Goal: Task Accomplishment & Management: Use online tool/utility

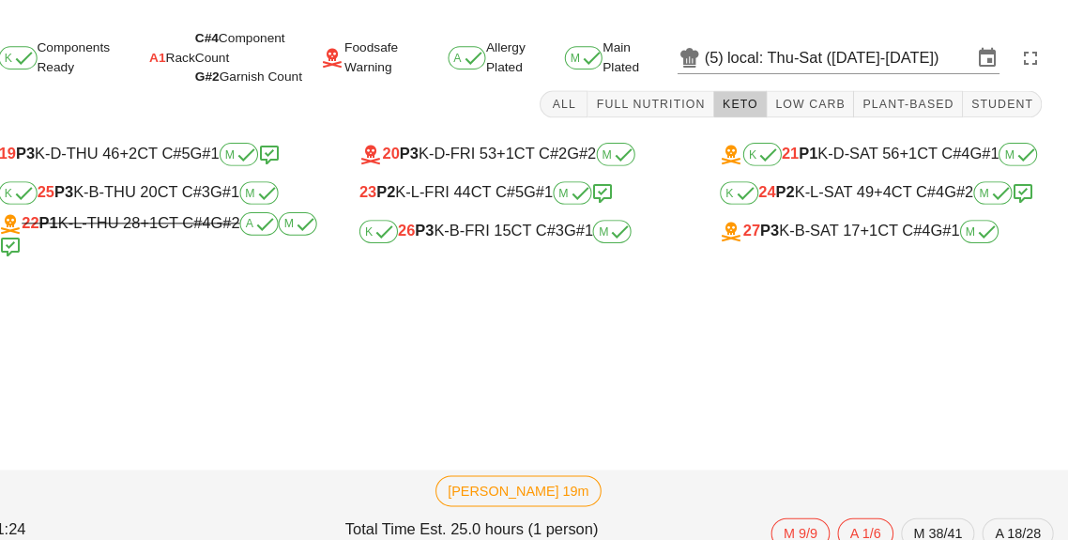
click at [843, 54] on input "local: Thu-Sat ([DATE]-[DATE])" at bounding box center [855, 56] width 238 height 30
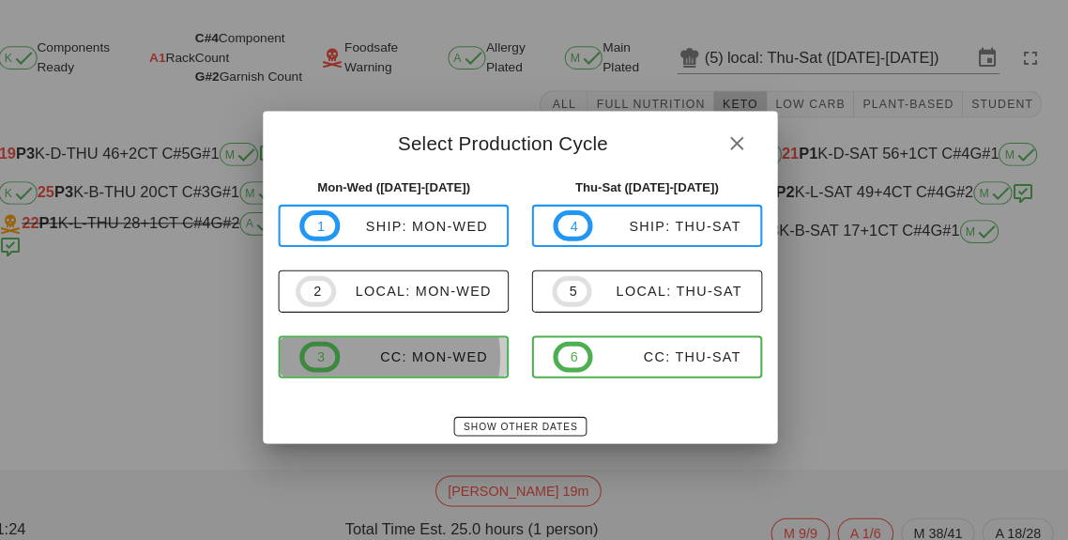
click at [434, 346] on div "CC: Mon-Wed" at bounding box center [430, 347] width 145 height 15
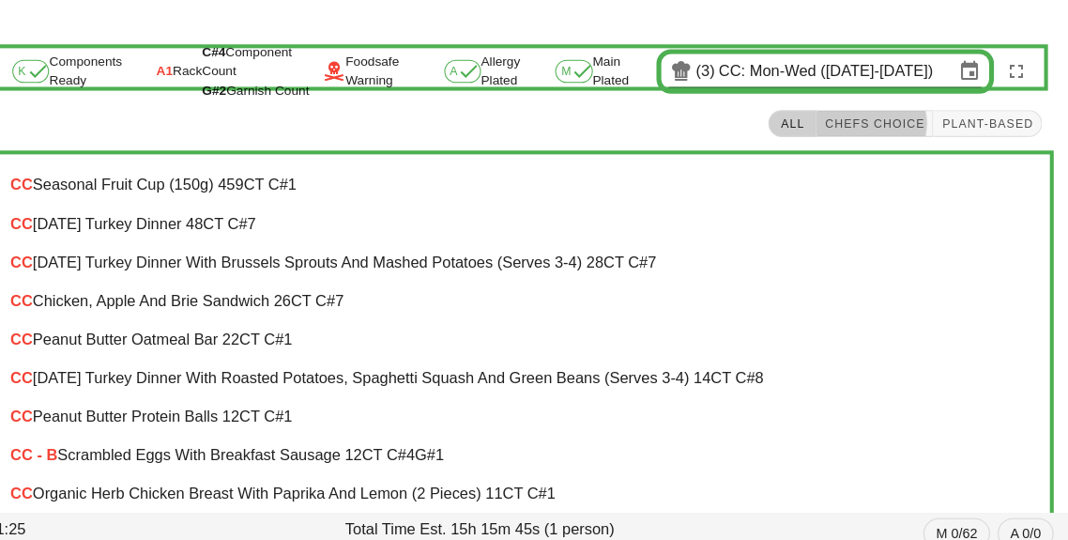
scroll to position [3, 0]
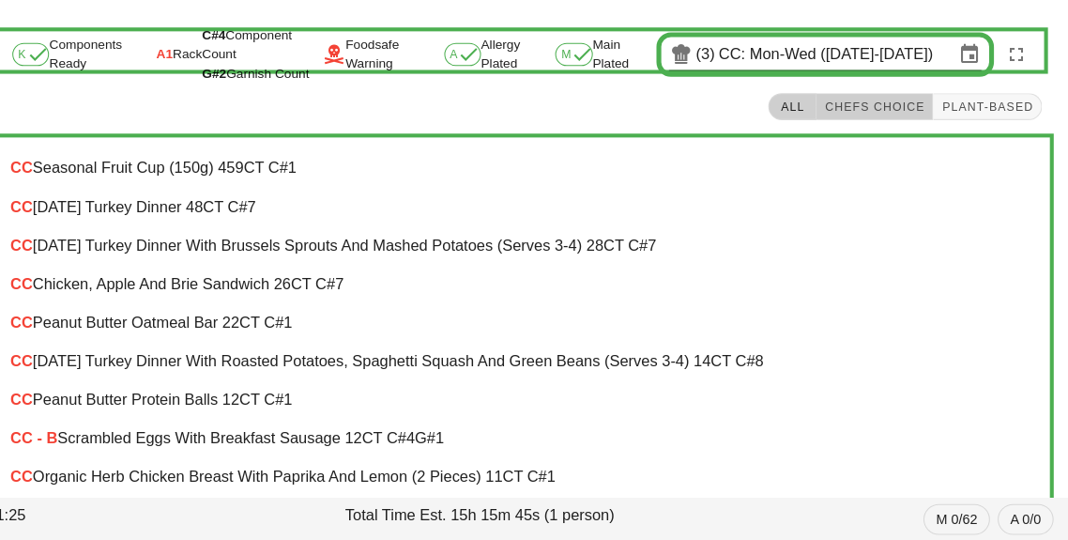
click at [875, 111] on span "Chefs Choice" at bounding box center [879, 117] width 99 height 13
click at [235, 324] on div "CC Peanut Butter Oatmeal Bar [STREET_ADDRESS]" at bounding box center [534, 327] width 993 height 17
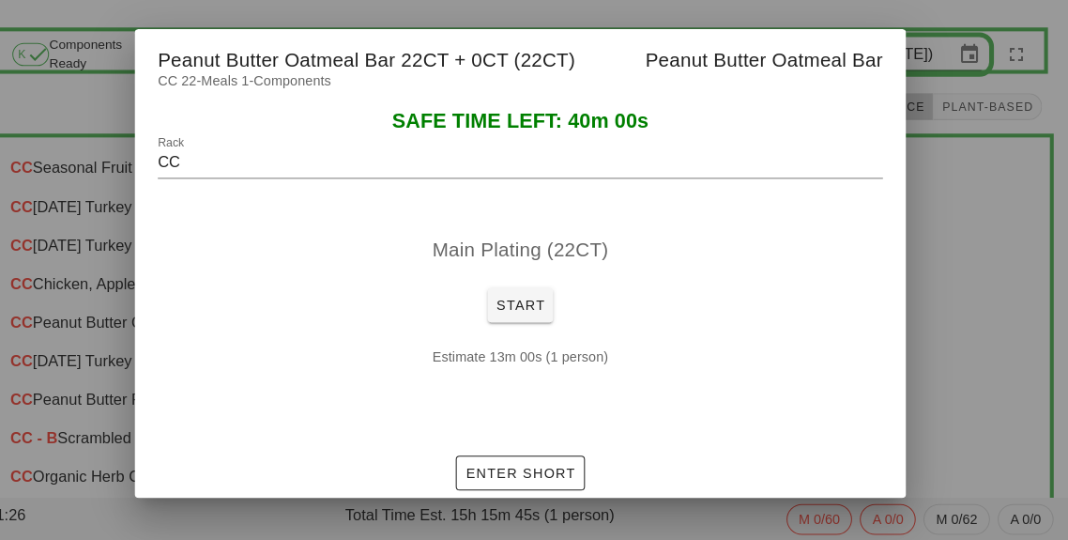
click at [983, 300] on div at bounding box center [534, 270] width 1068 height 540
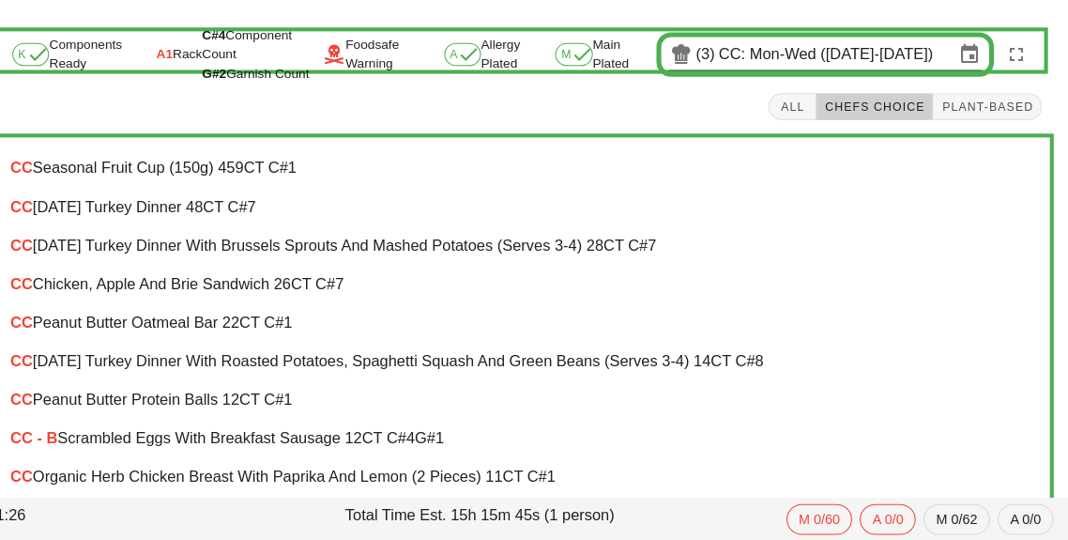
click at [766, 80] on input "CC: Mon-Wed ([DATE]-[DATE])" at bounding box center [841, 67] width 229 height 30
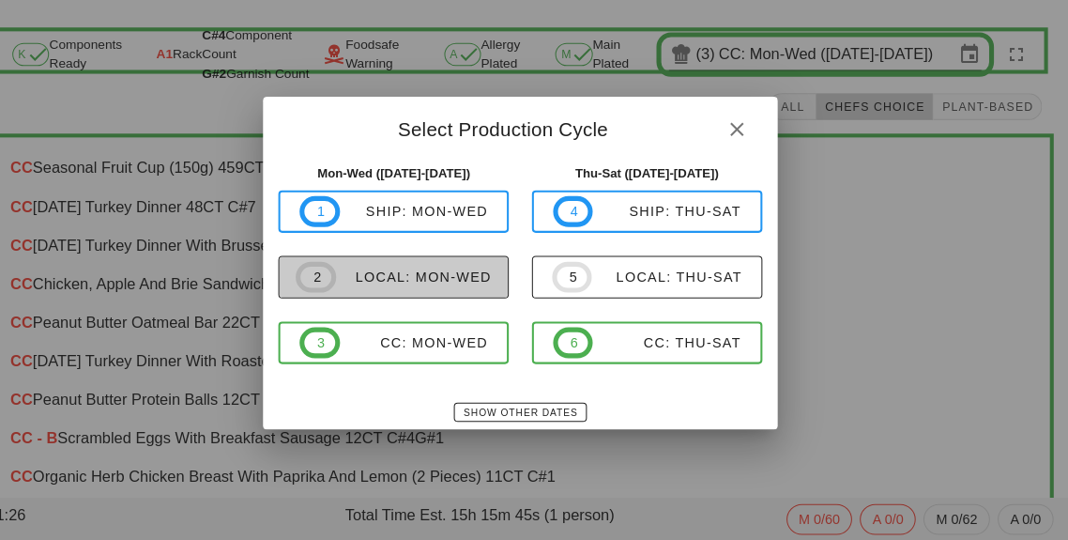
click at [424, 278] on div "local: Mon-Wed" at bounding box center [430, 283] width 151 height 15
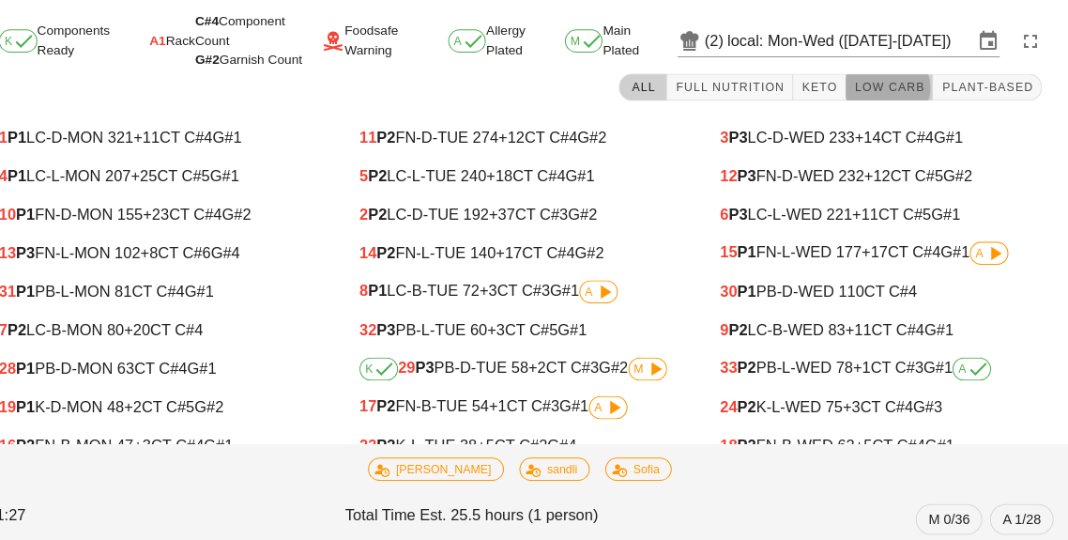
click at [901, 105] on span "Low Carb" at bounding box center [893, 98] width 69 height 13
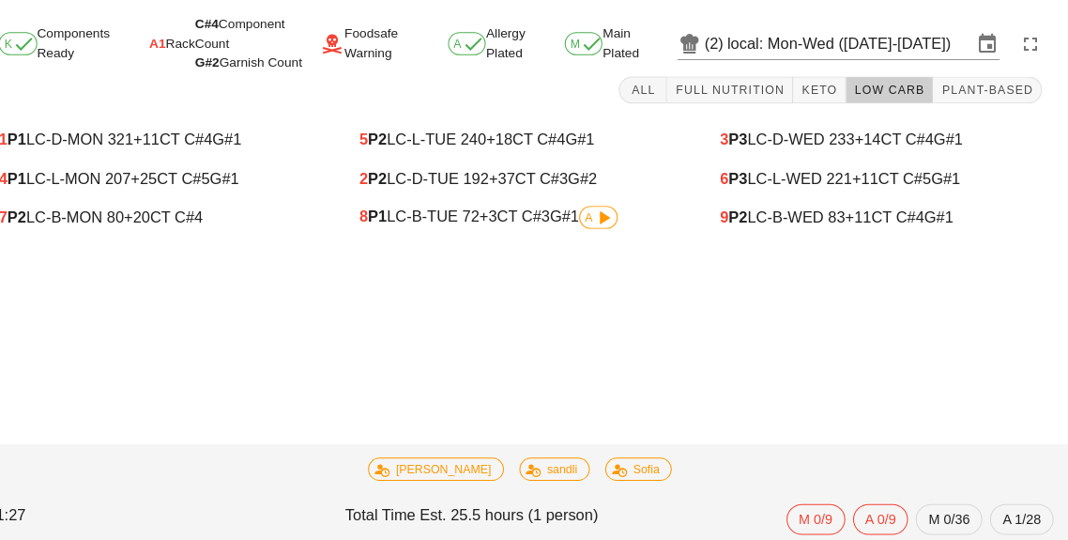
click at [619, 227] on icon at bounding box center [615, 225] width 23 height 23
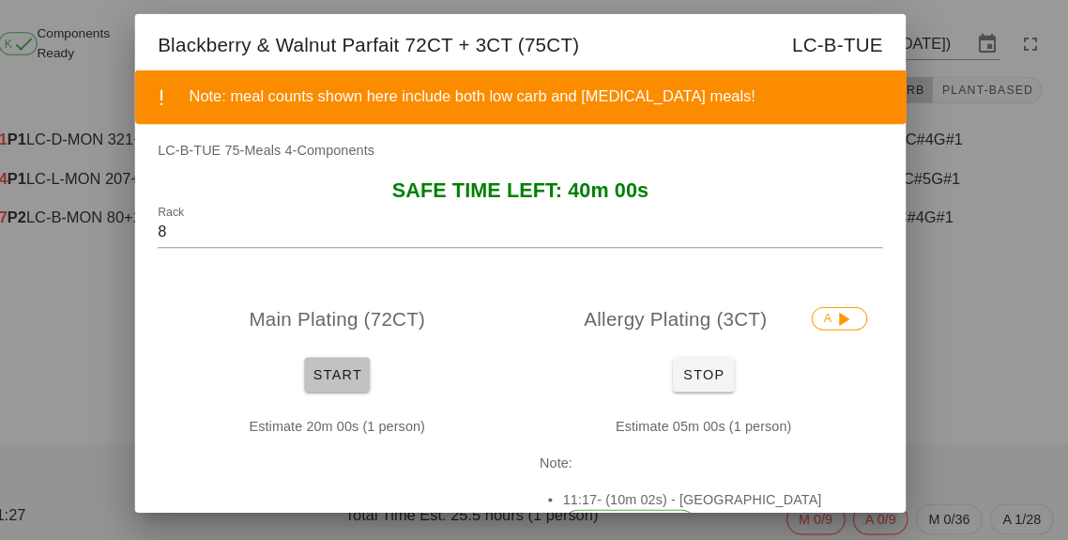
click at [360, 393] on button "Start" at bounding box center [356, 378] width 64 height 34
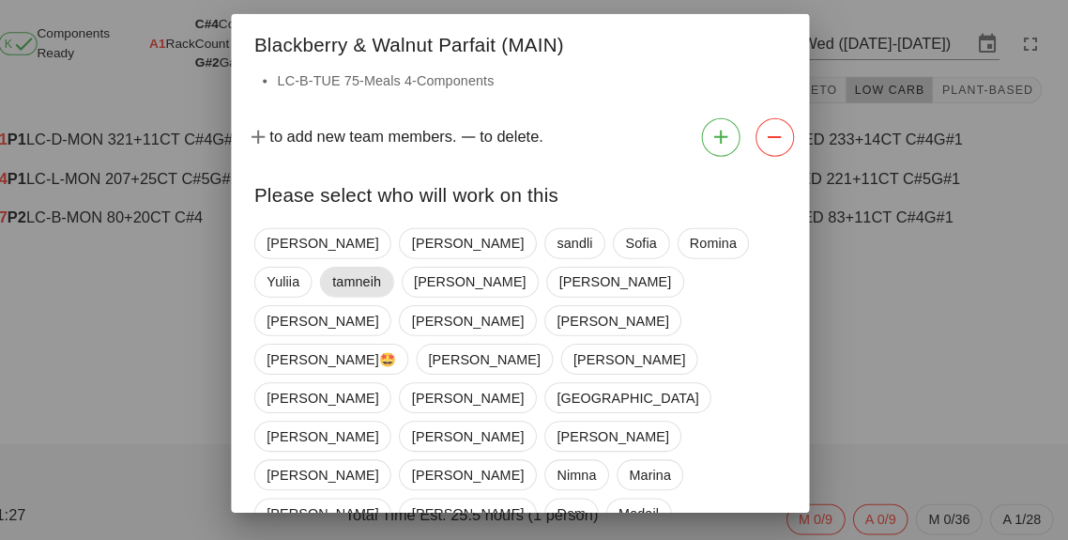
click at [399, 274] on span "tamneih" at bounding box center [375, 288] width 48 height 28
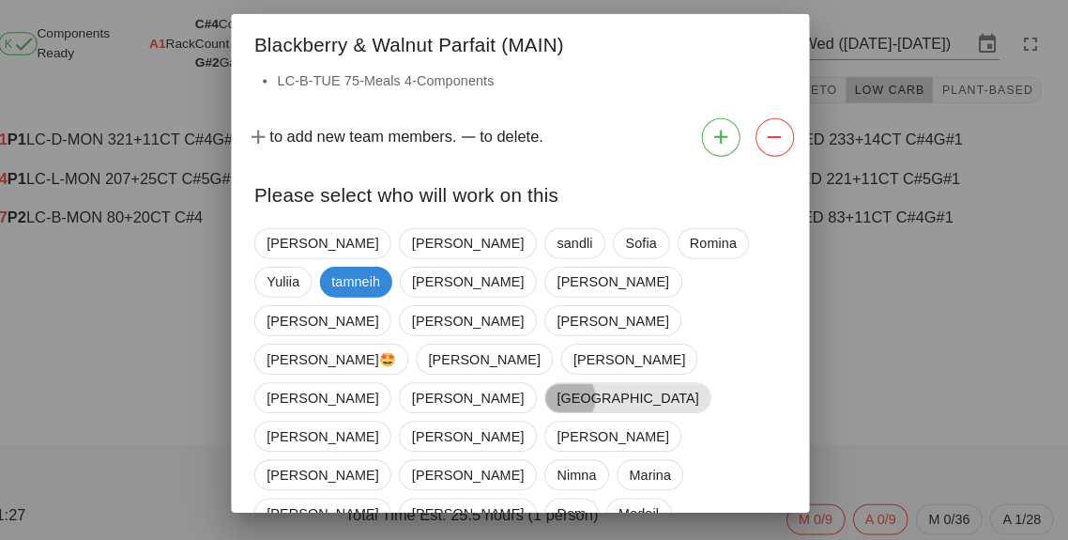
click at [570, 387] on span "[GEOGRAPHIC_DATA]" at bounding box center [639, 401] width 138 height 28
